Goal: Information Seeking & Learning: Learn about a topic

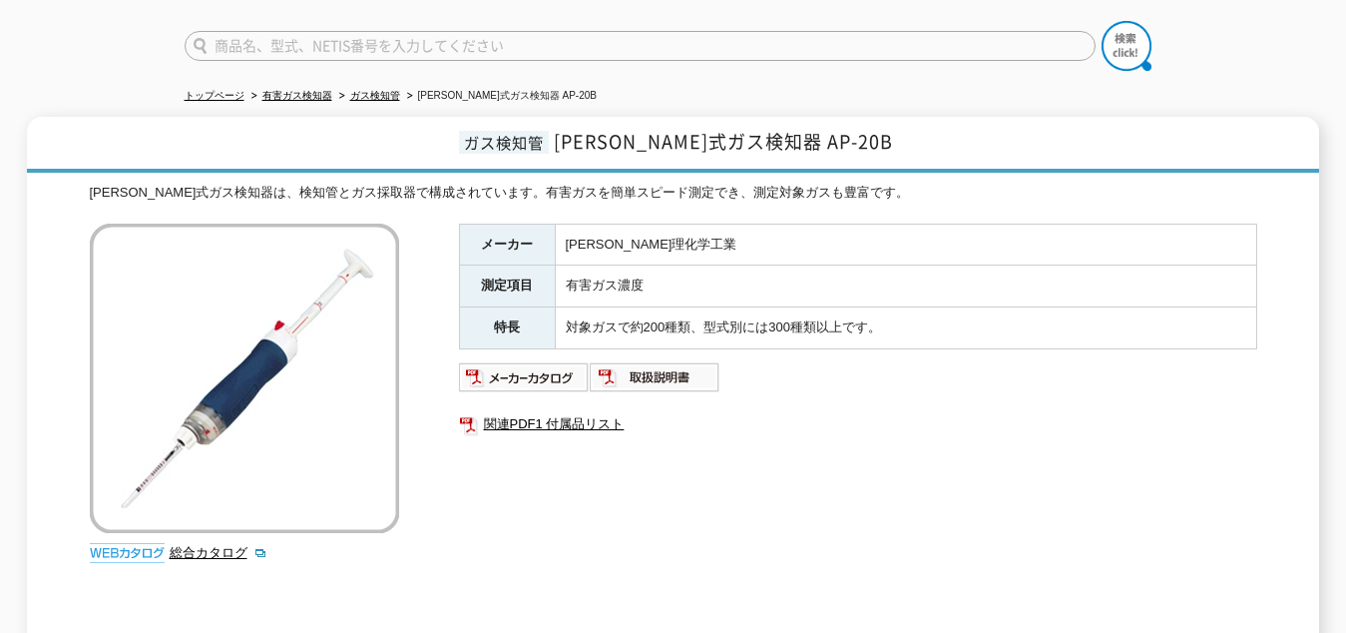
scroll to position [140, 0]
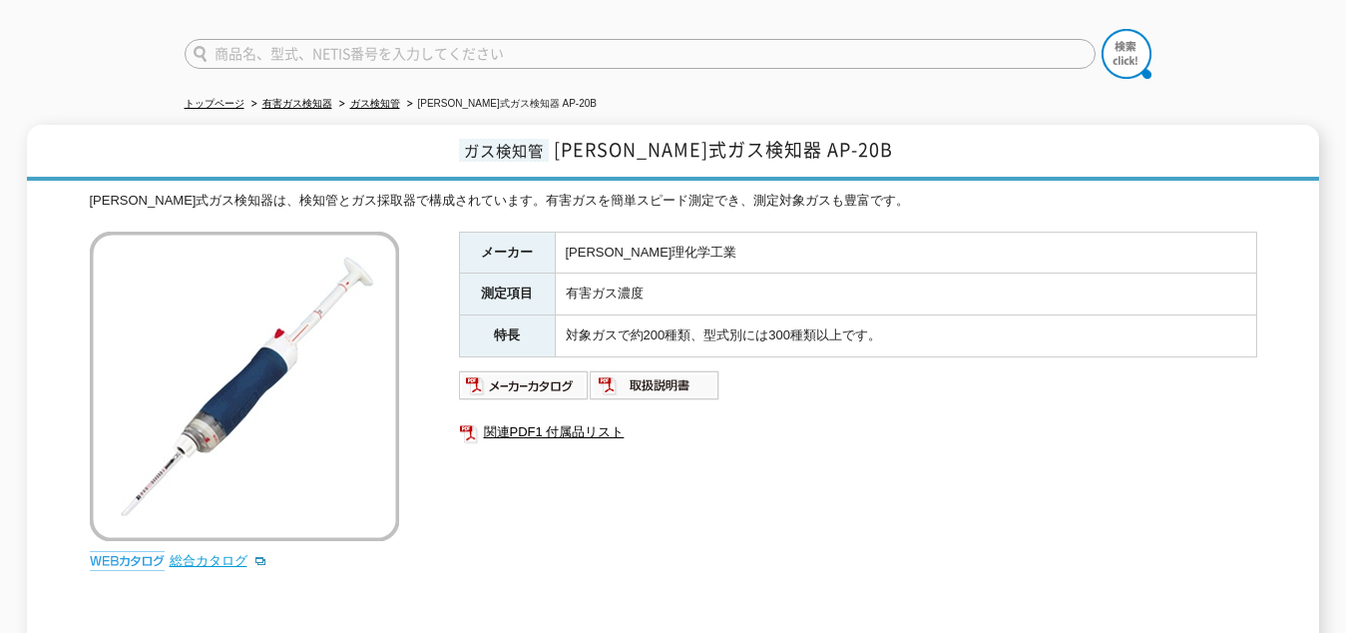
click at [239, 553] on link "総合カタログ" at bounding box center [219, 560] width 98 height 15
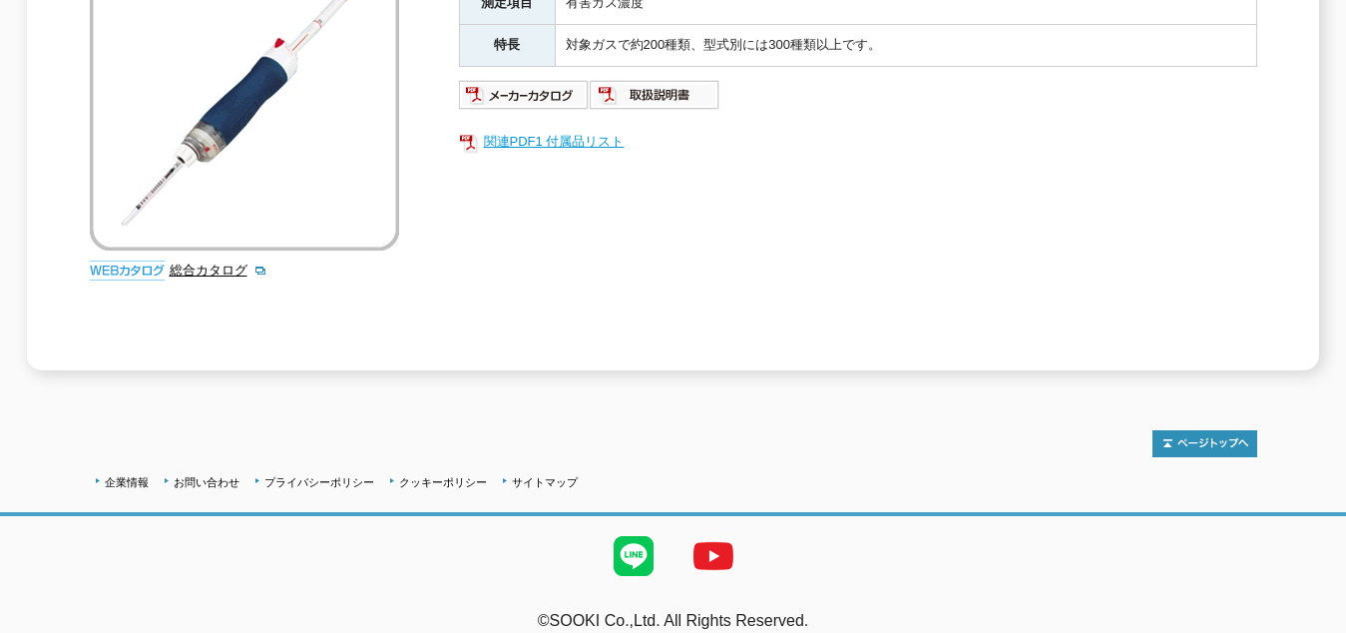
scroll to position [439, 0]
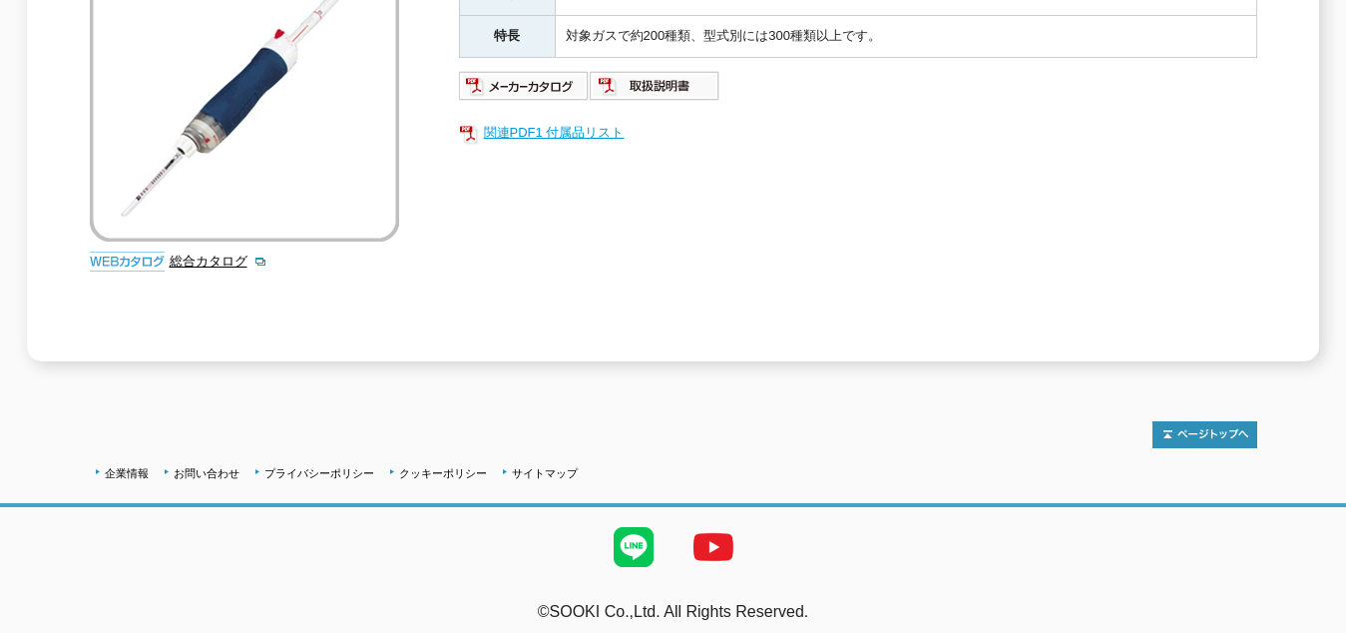
click at [526, 121] on link "関連PDF1 付属品リスト" at bounding box center [858, 133] width 798 height 26
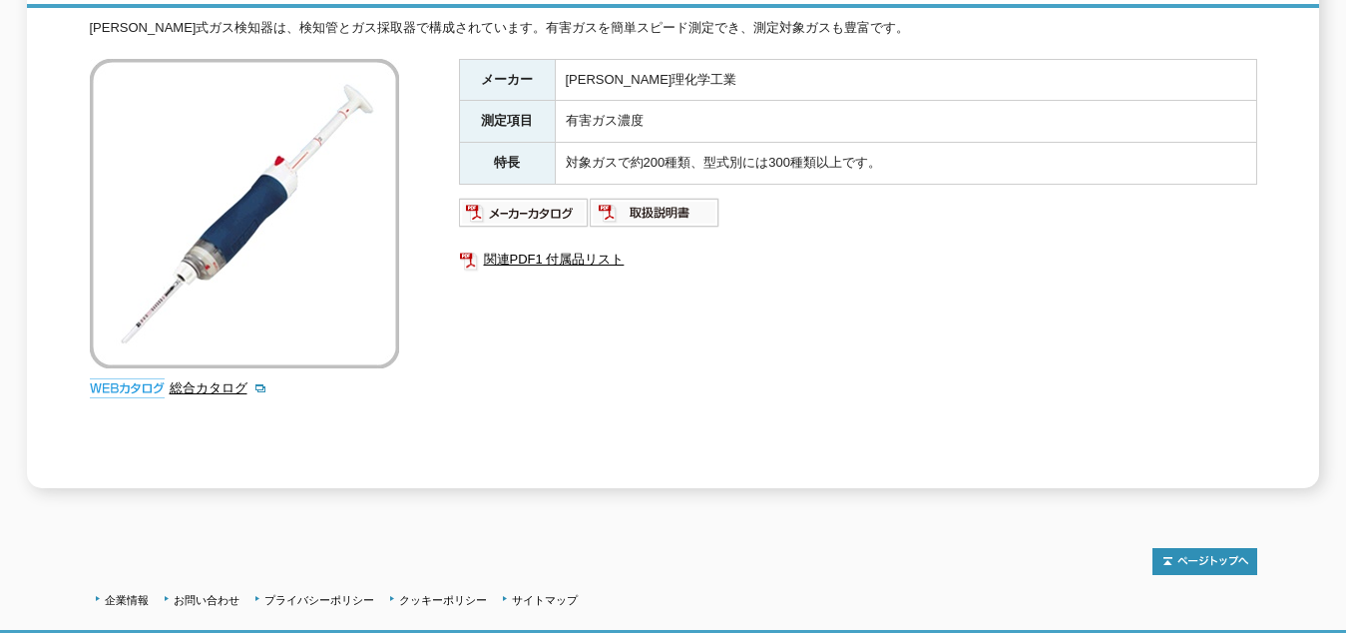
scroll to position [140, 0]
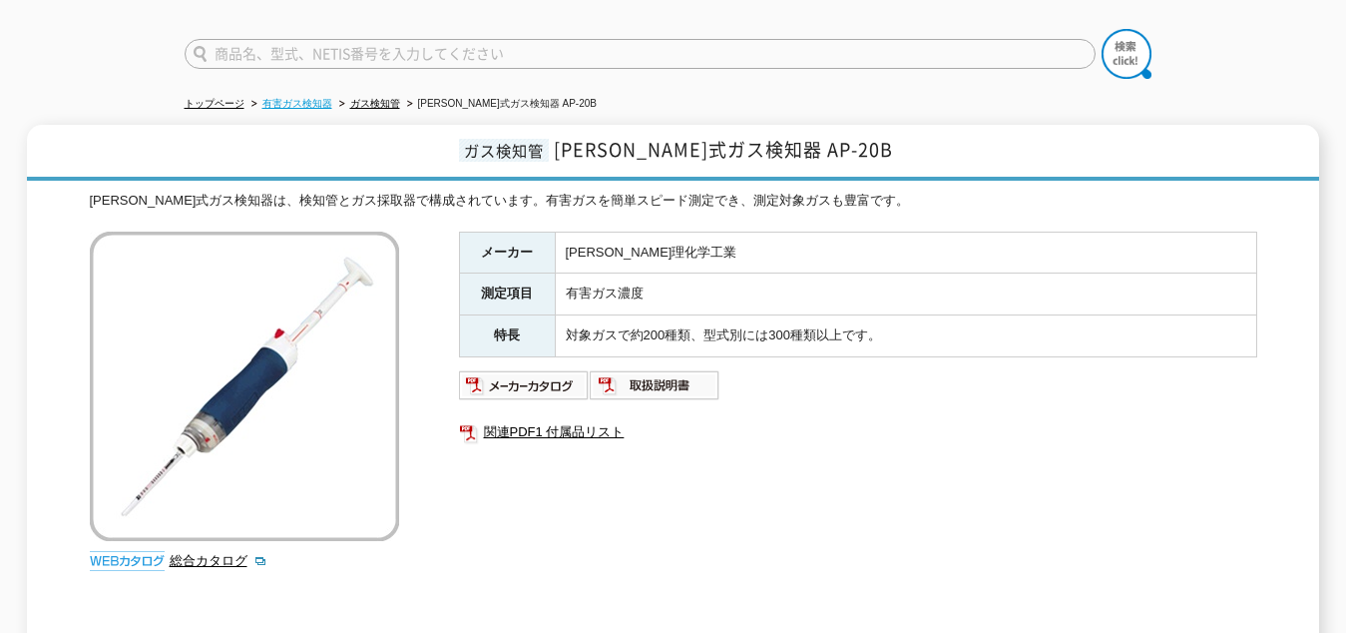
click at [318, 98] on link "有害ガス検知器" at bounding box center [297, 103] width 70 height 11
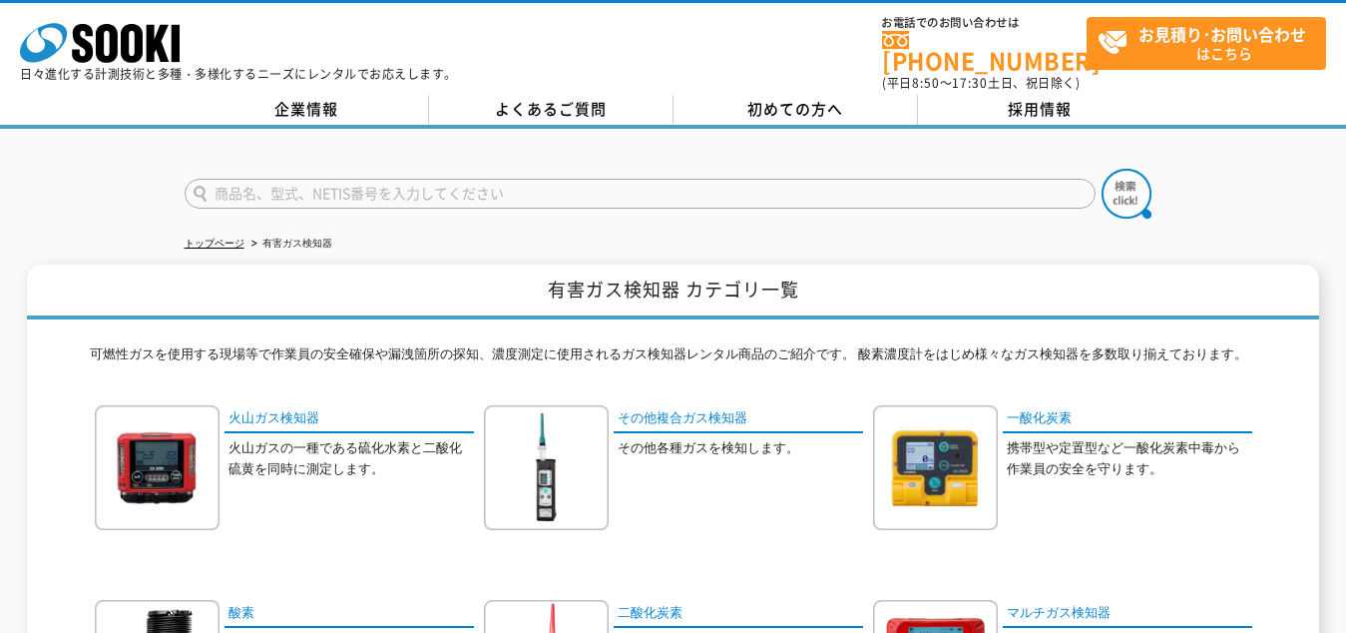
click at [218, 183] on input "text" at bounding box center [640, 194] width 911 height 30
type input "検知管"
click at [1123, 181] on img at bounding box center [1127, 194] width 50 height 50
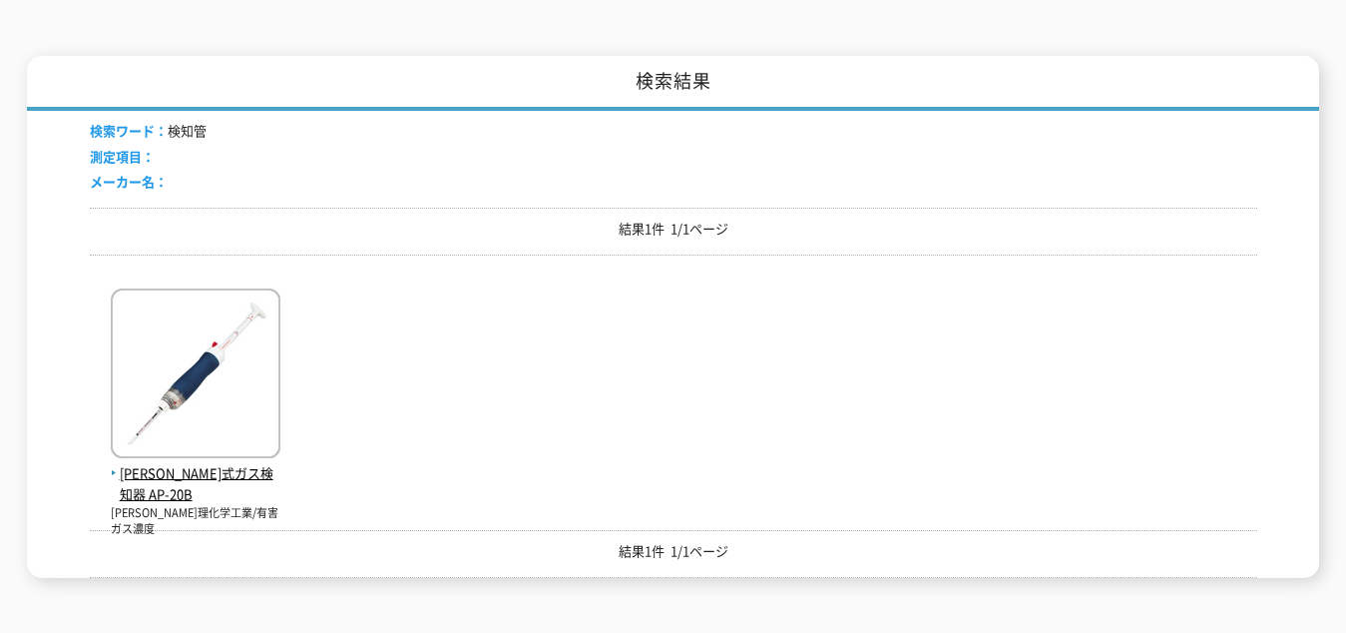
scroll to position [399, 0]
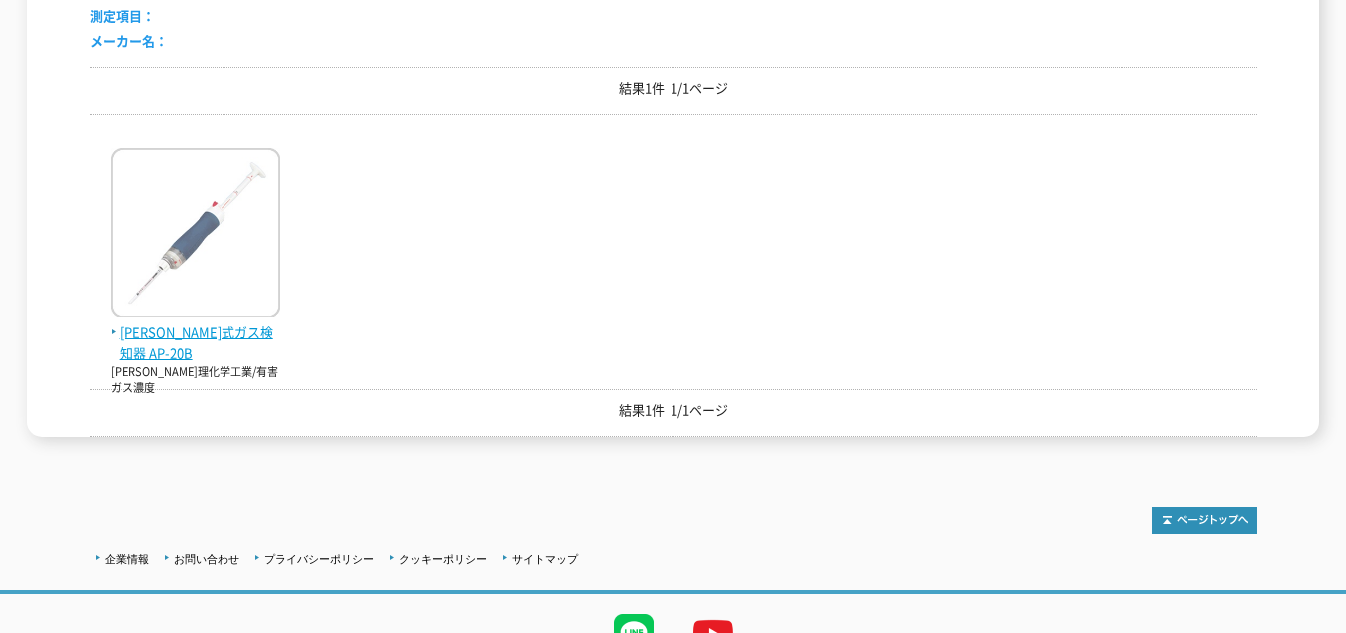
click at [222, 322] on span "北川式ガス検知器 AP-20B" at bounding box center [196, 343] width 170 height 42
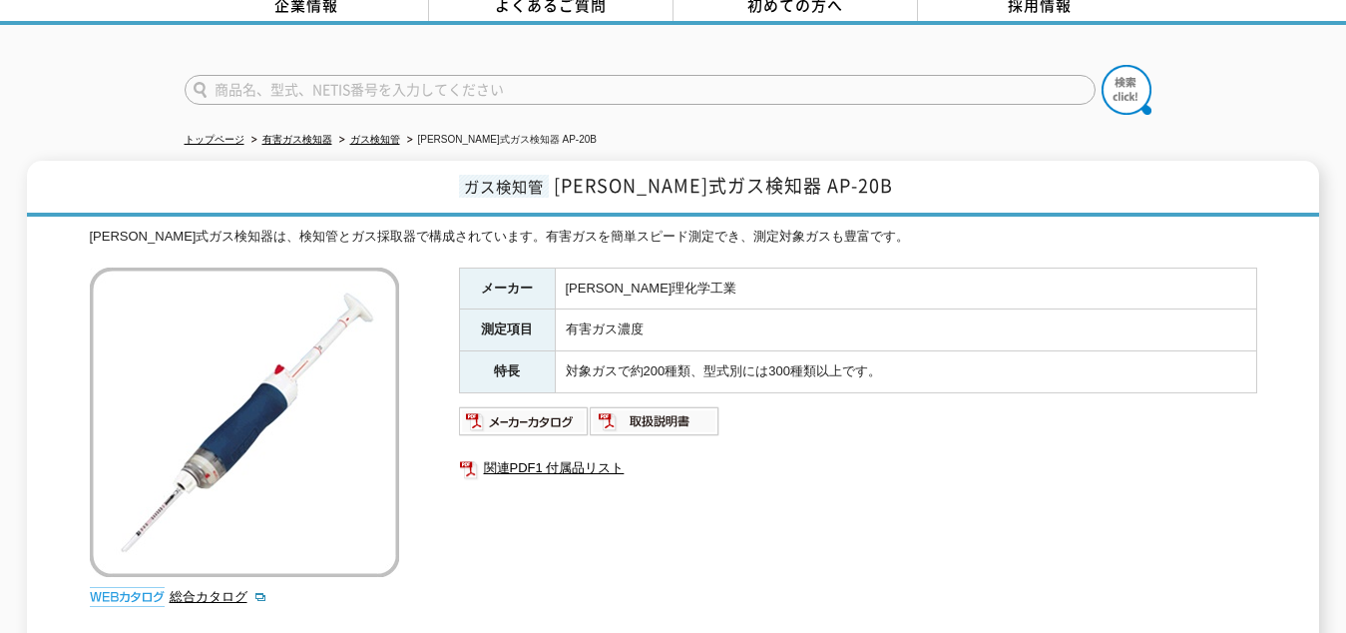
scroll to position [299, 0]
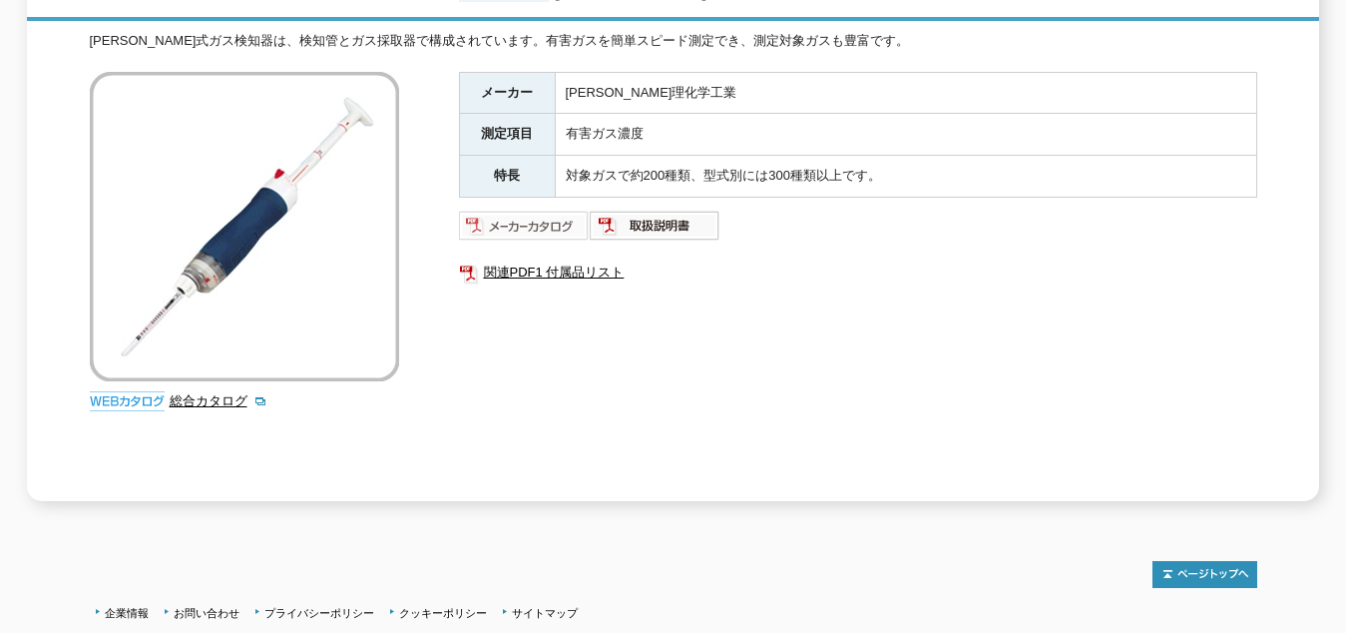
click at [524, 217] on img at bounding box center [524, 226] width 131 height 32
